Goal: Find specific page/section: Find specific page/section

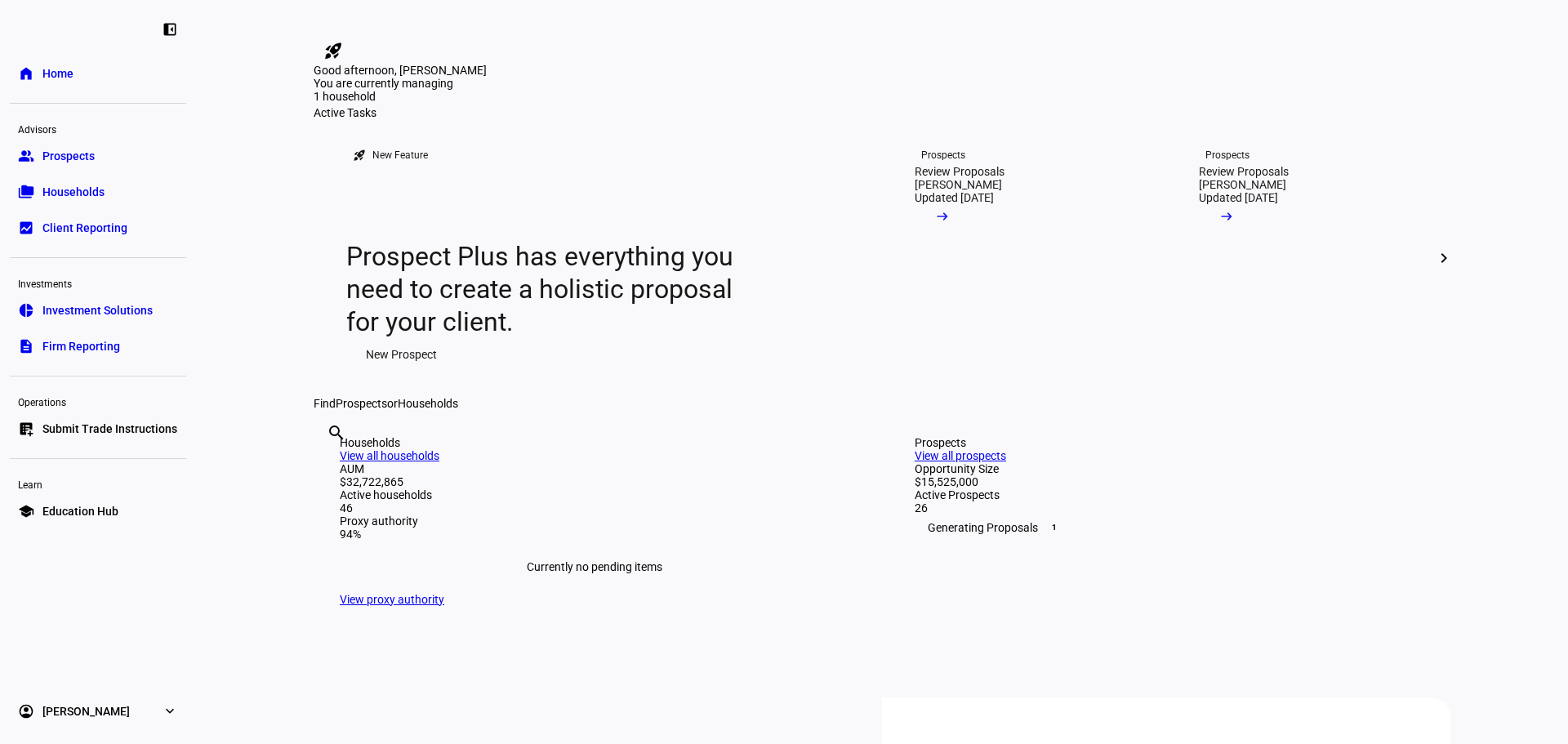
click at [1445, 268] on mat-icon "chevron_right" at bounding box center [1443, 258] width 19 height 19
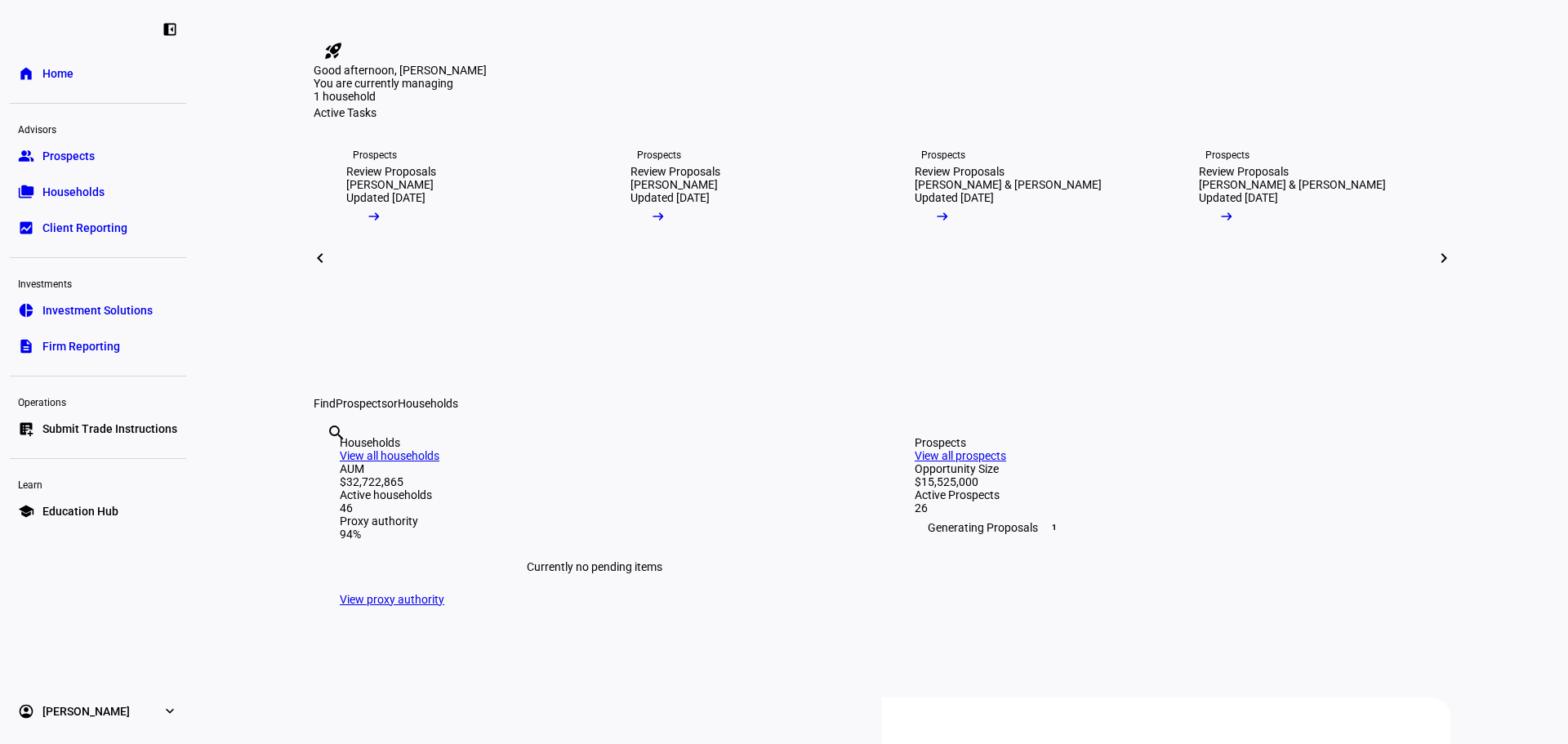
click at [330, 465] on input "text" at bounding box center [328, 454] width 3 height 19
type input "[PERSON_NAME]"
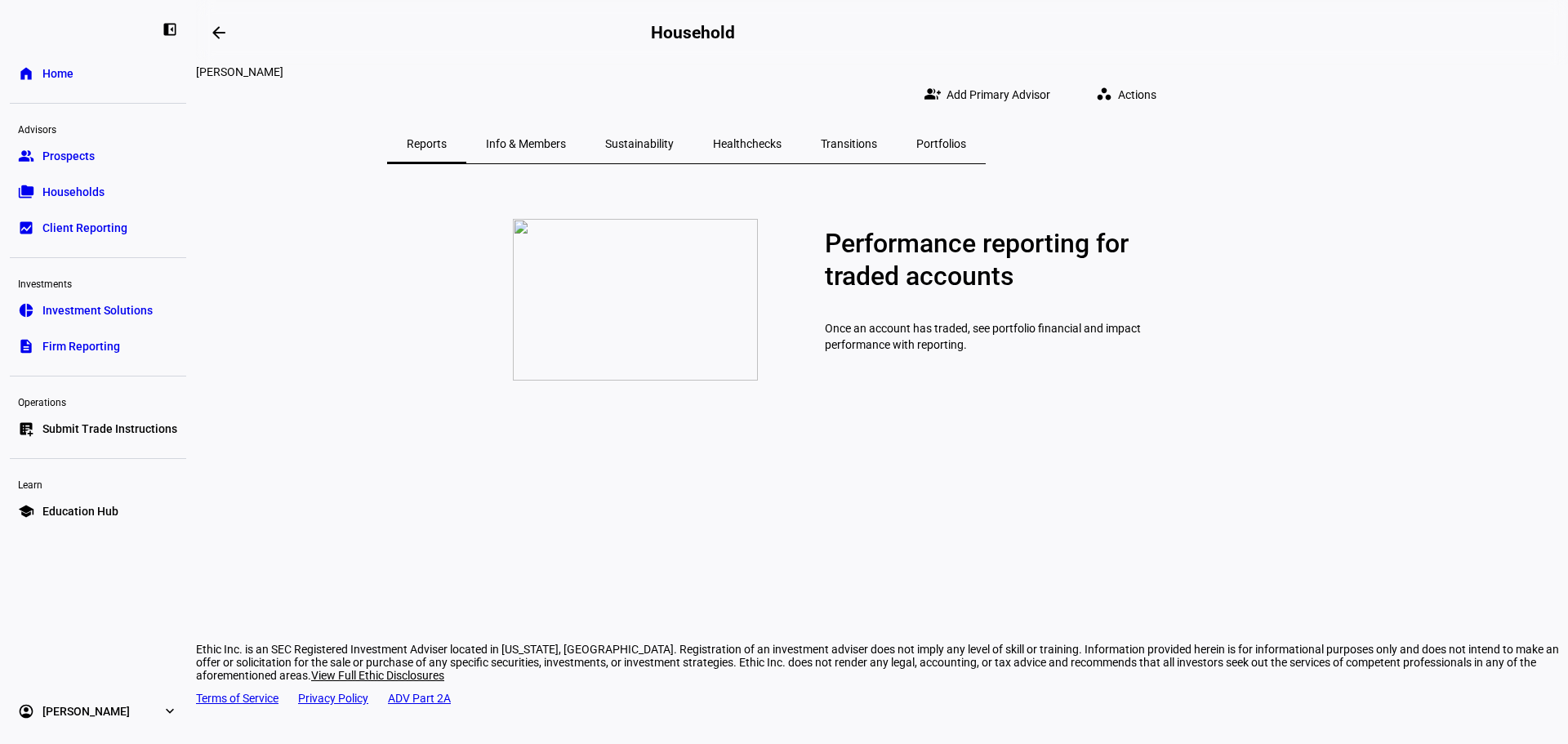
click at [1112, 85] on mat-icon "workspaces" at bounding box center [1103, 93] width 16 height 16
drag, startPoint x: 926, startPoint y: 79, endPoint x: 915, endPoint y: 81, distance: 11.2
click at [926, 78] on div at bounding box center [784, 372] width 1568 height 744
click at [565, 138] on span "Info & Members" at bounding box center [526, 144] width 80 height 12
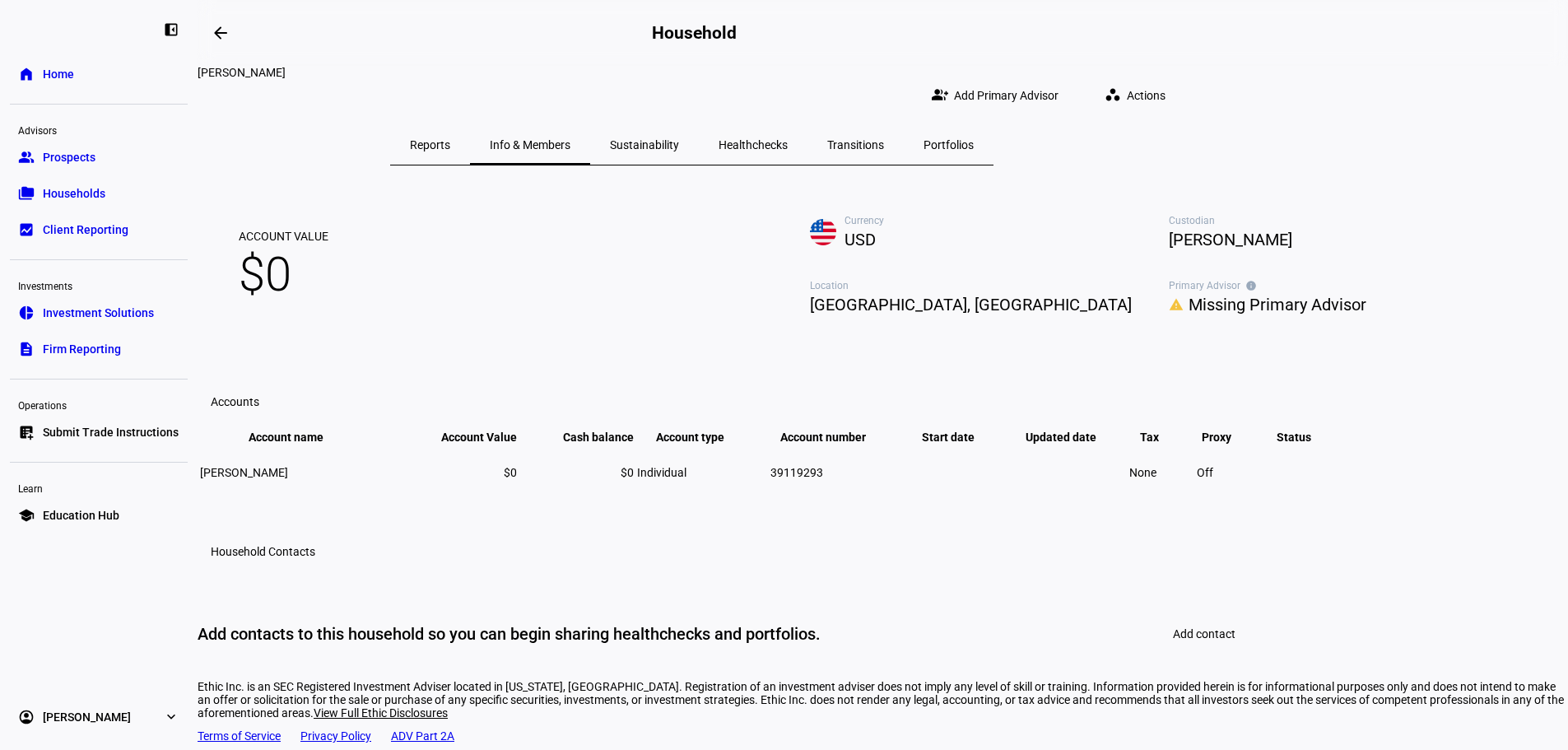
click at [679, 139] on span "Sustainability" at bounding box center [644, 145] width 69 height 12
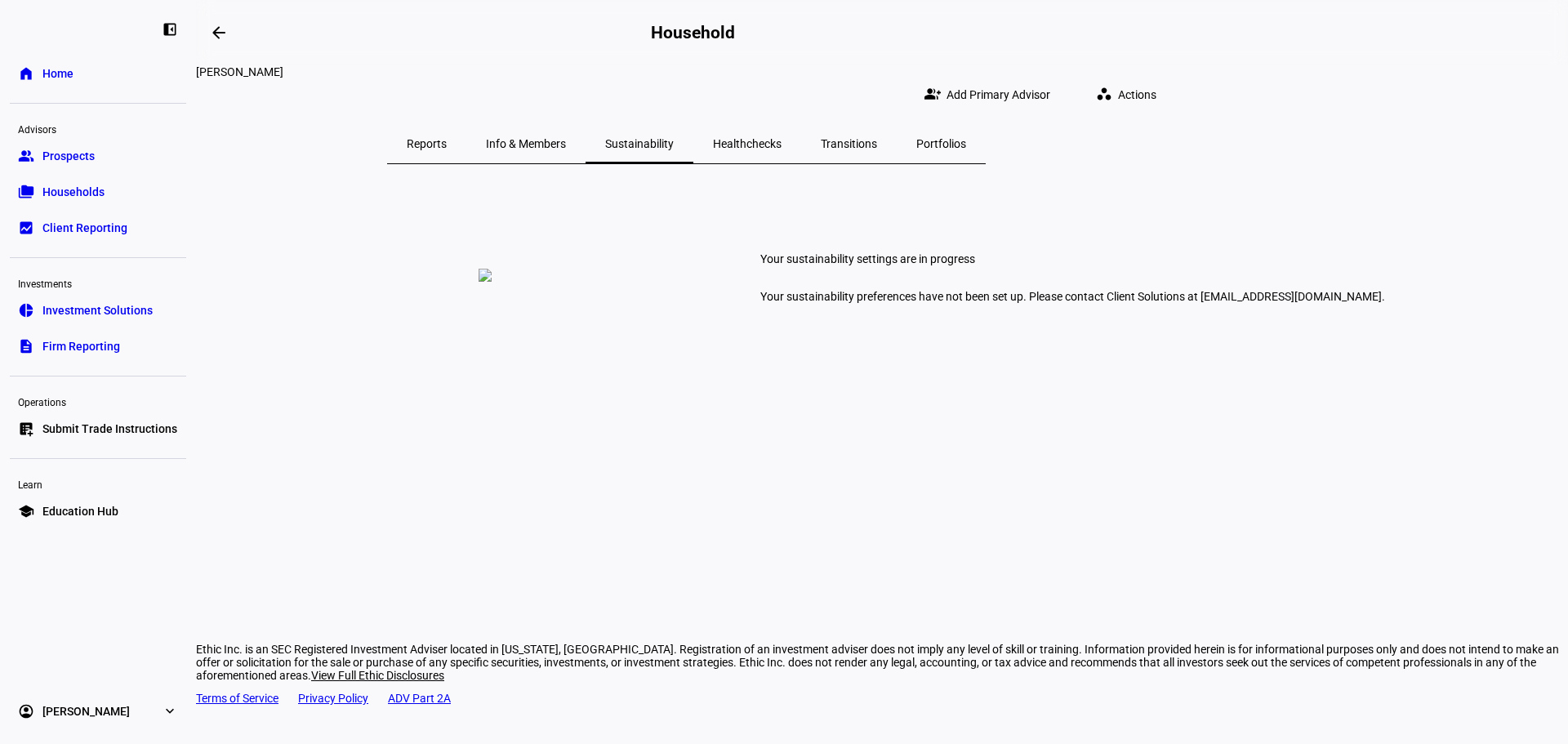
click at [781, 138] on span "Healthchecks" at bounding box center [746, 144] width 68 height 12
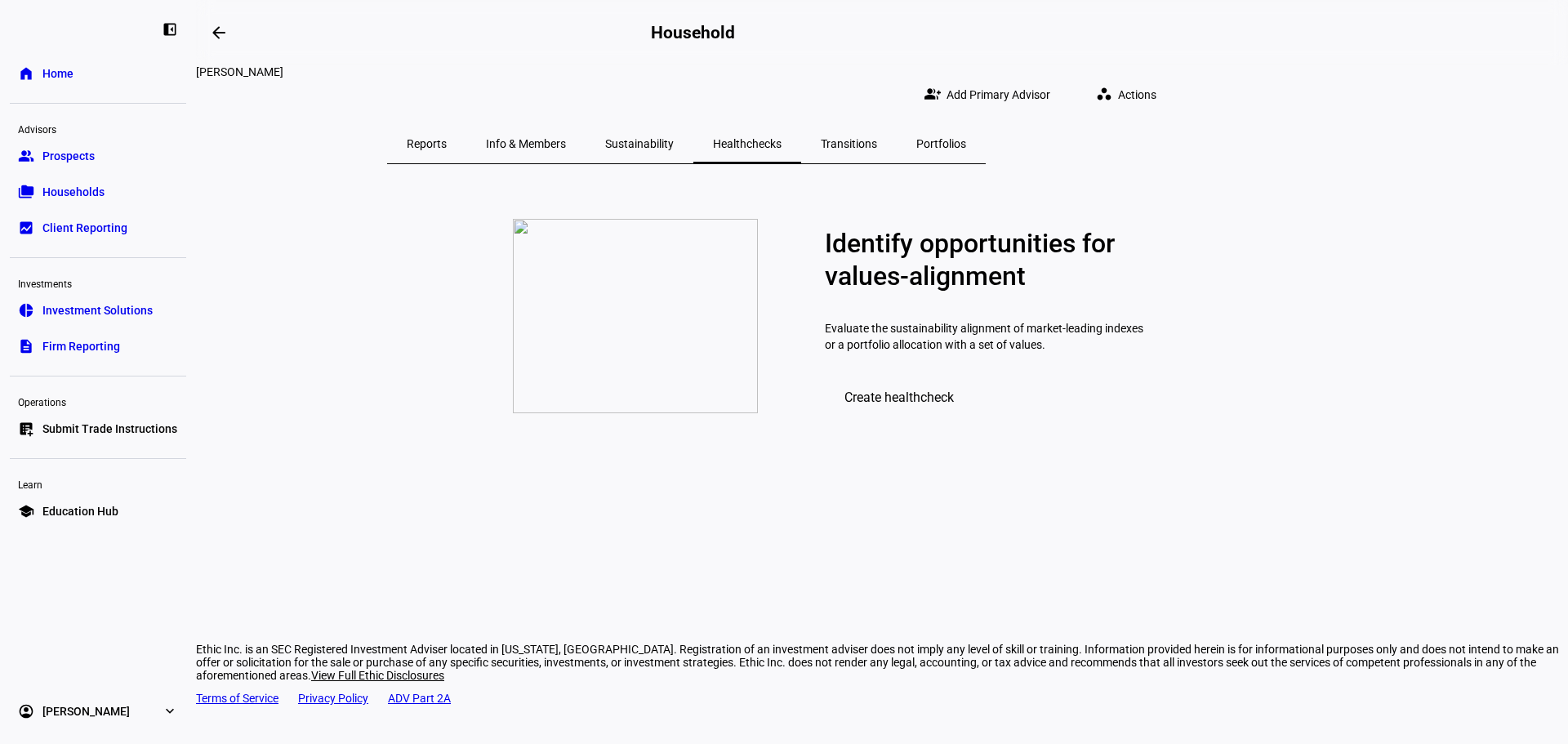
drag, startPoint x: 1030, startPoint y: 126, endPoint x: 1041, endPoint y: 128, distance: 11.2
click at [877, 138] on span "Transitions" at bounding box center [849, 144] width 57 height 12
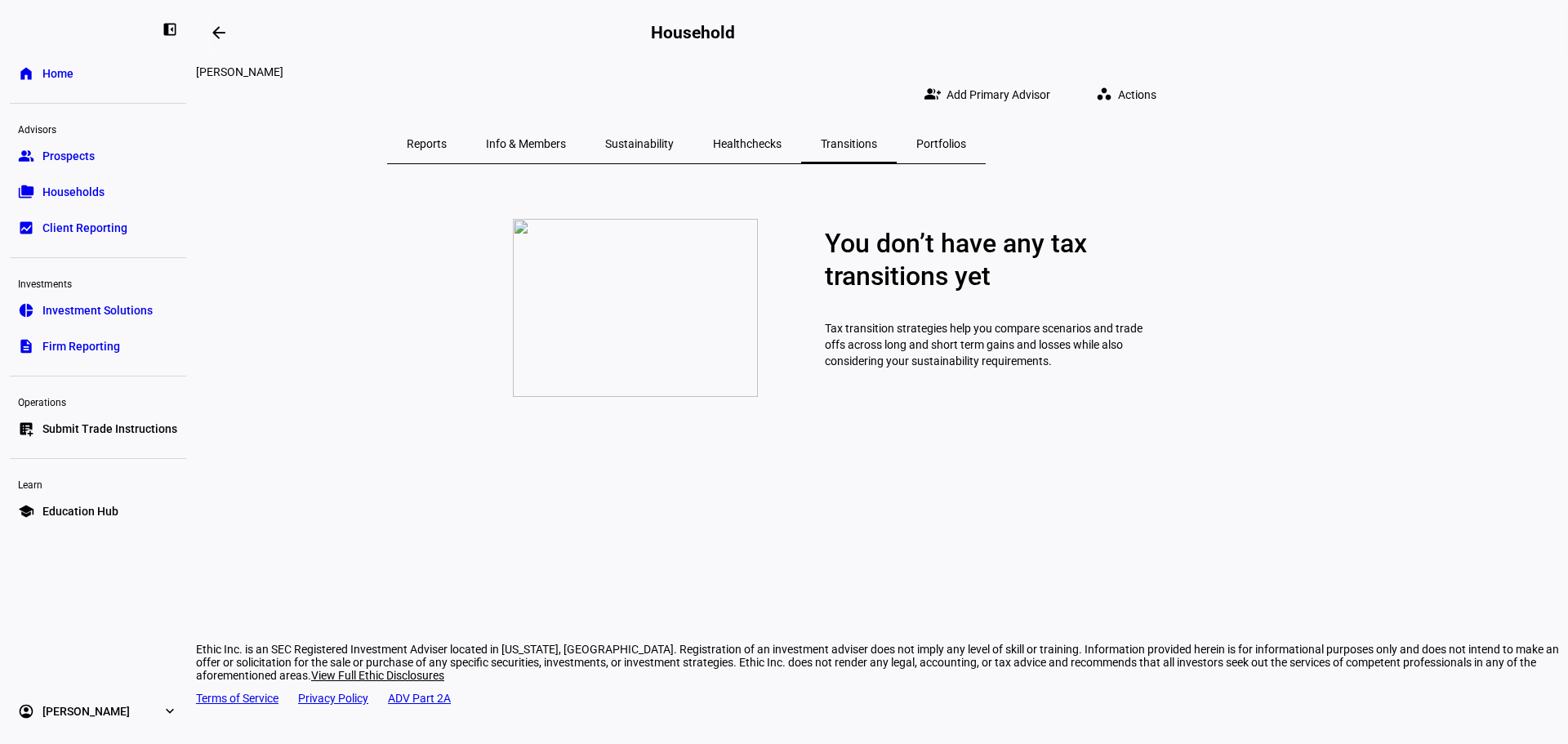
click at [966, 138] on span "Portfolios" at bounding box center [941, 144] width 50 height 12
click at [446, 138] on span "Reports" at bounding box center [426, 144] width 40 height 12
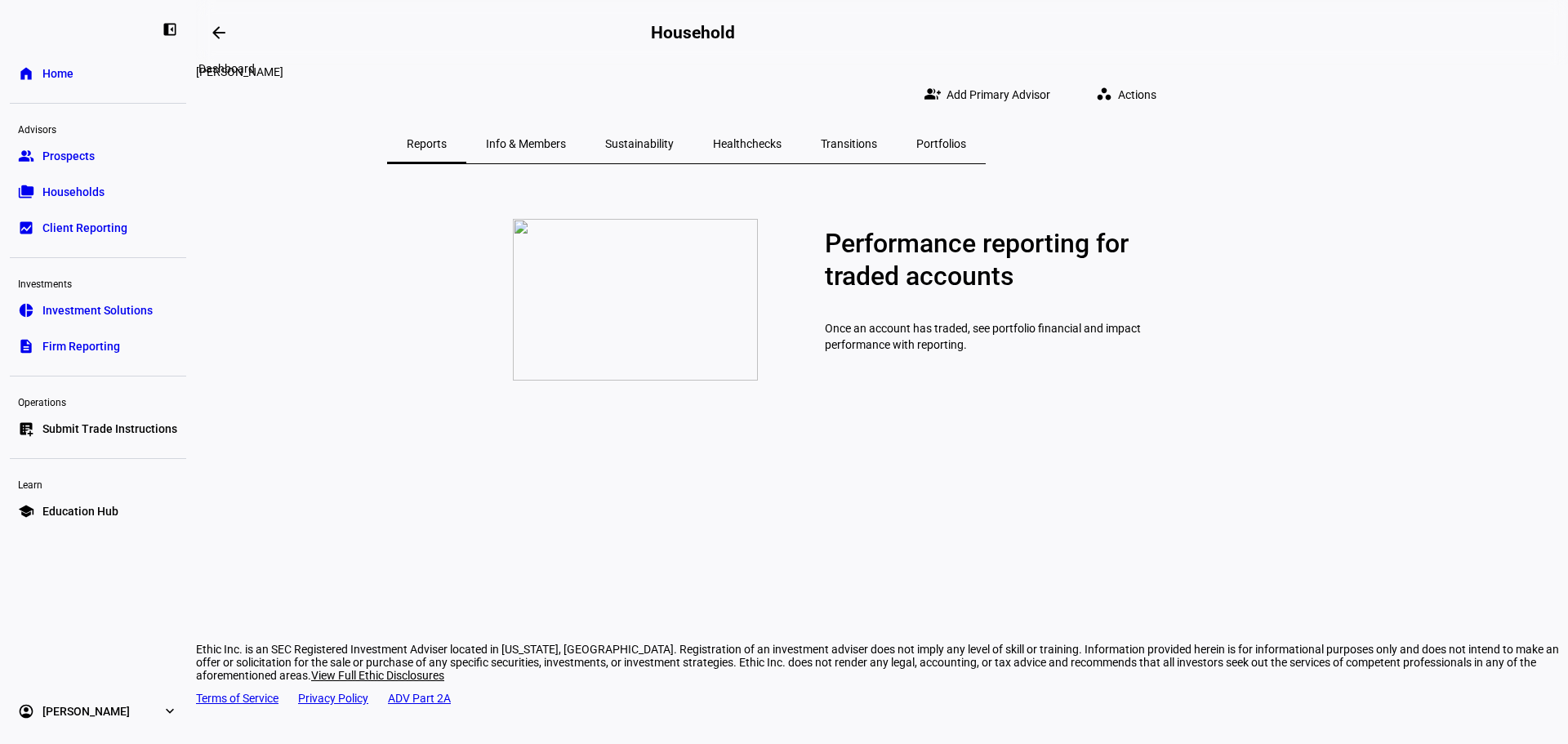
click at [208, 25] on span at bounding box center [219, 32] width 39 height 39
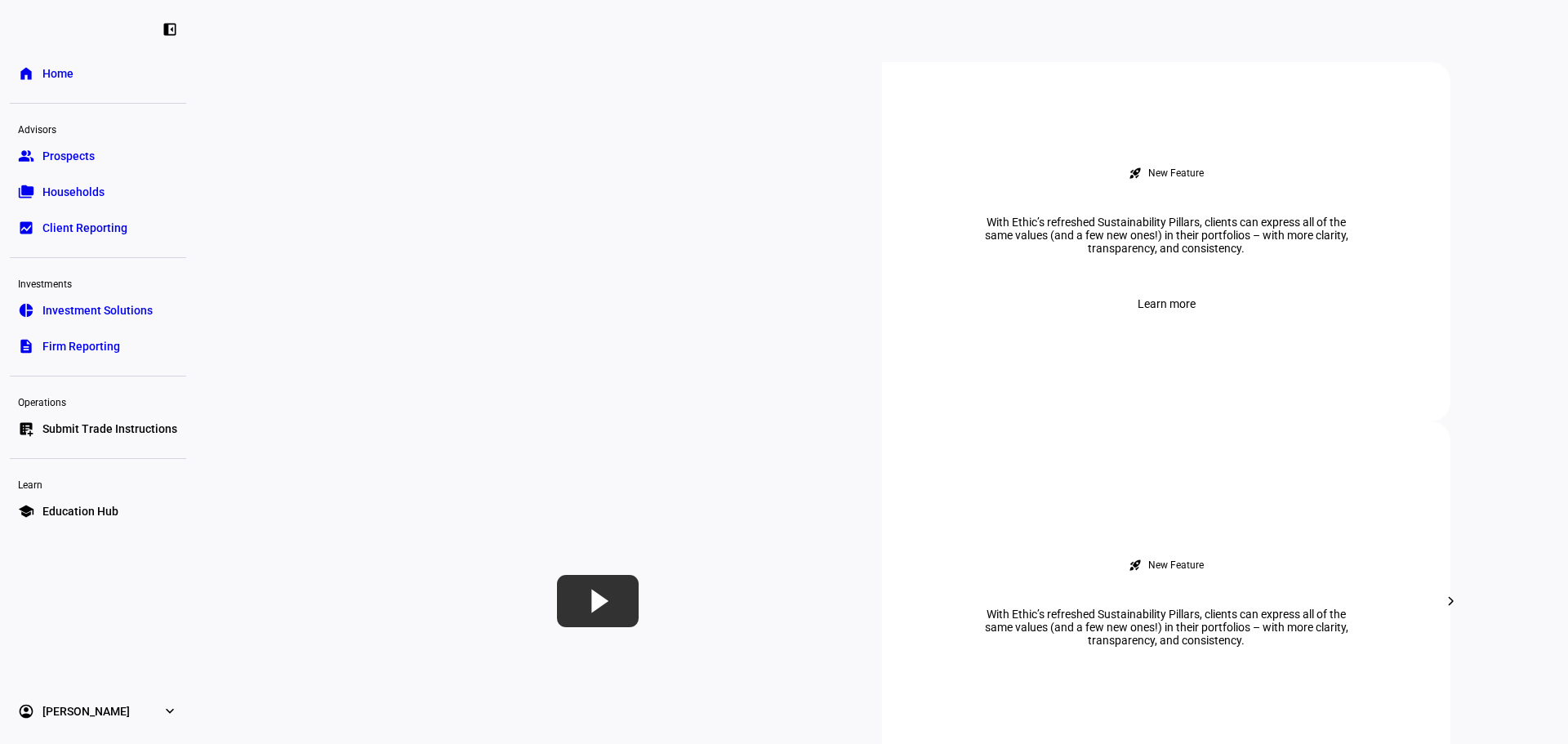
scroll to position [572, 0]
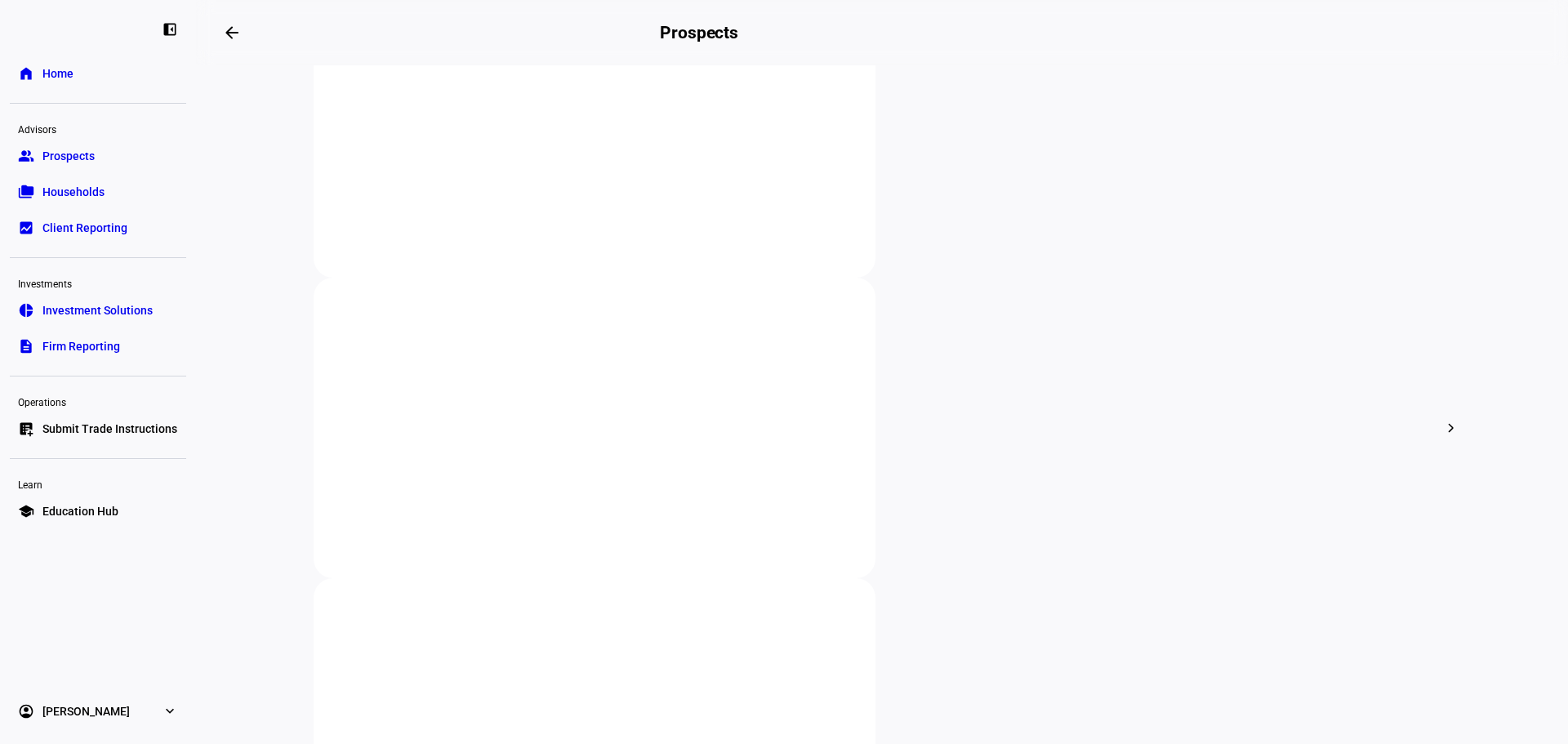
scroll to position [408, 0]
